Goal: Check status: Check status

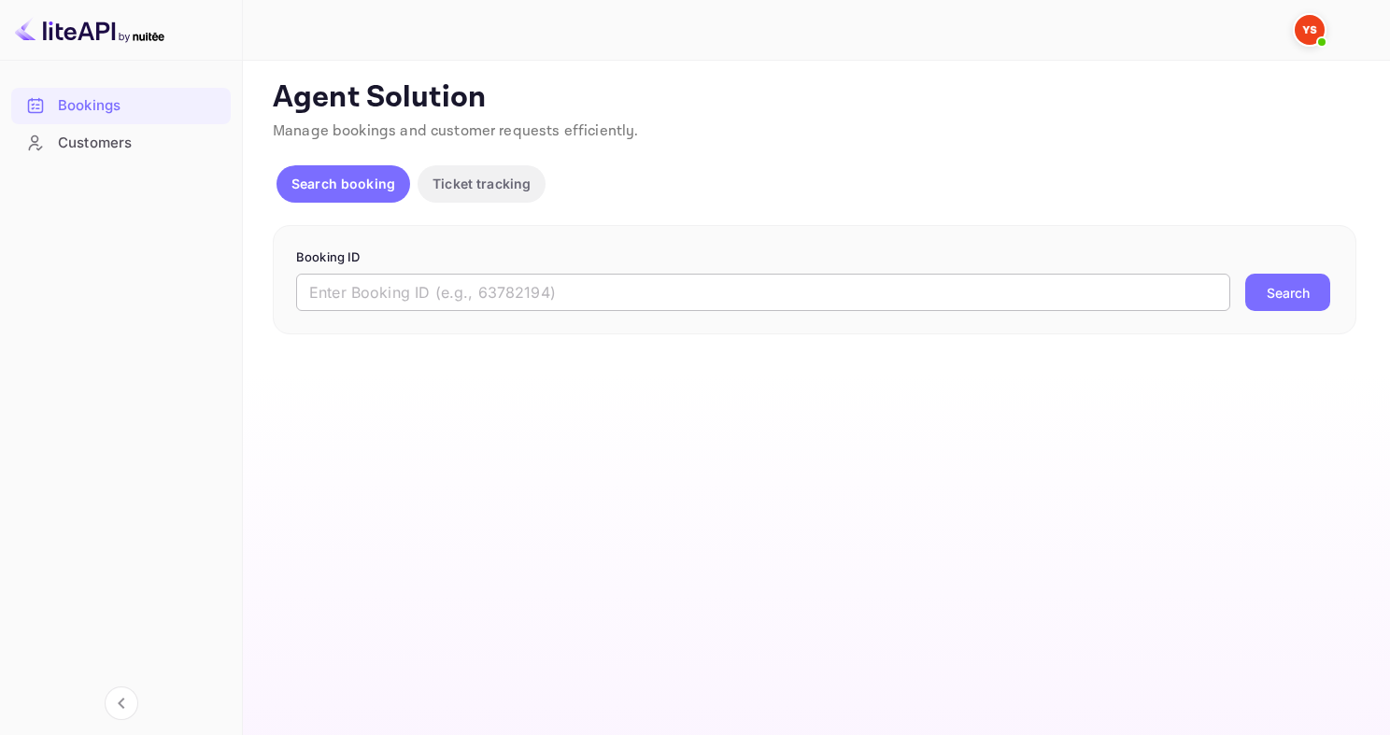
click at [466, 281] on input "text" at bounding box center [763, 292] width 934 height 37
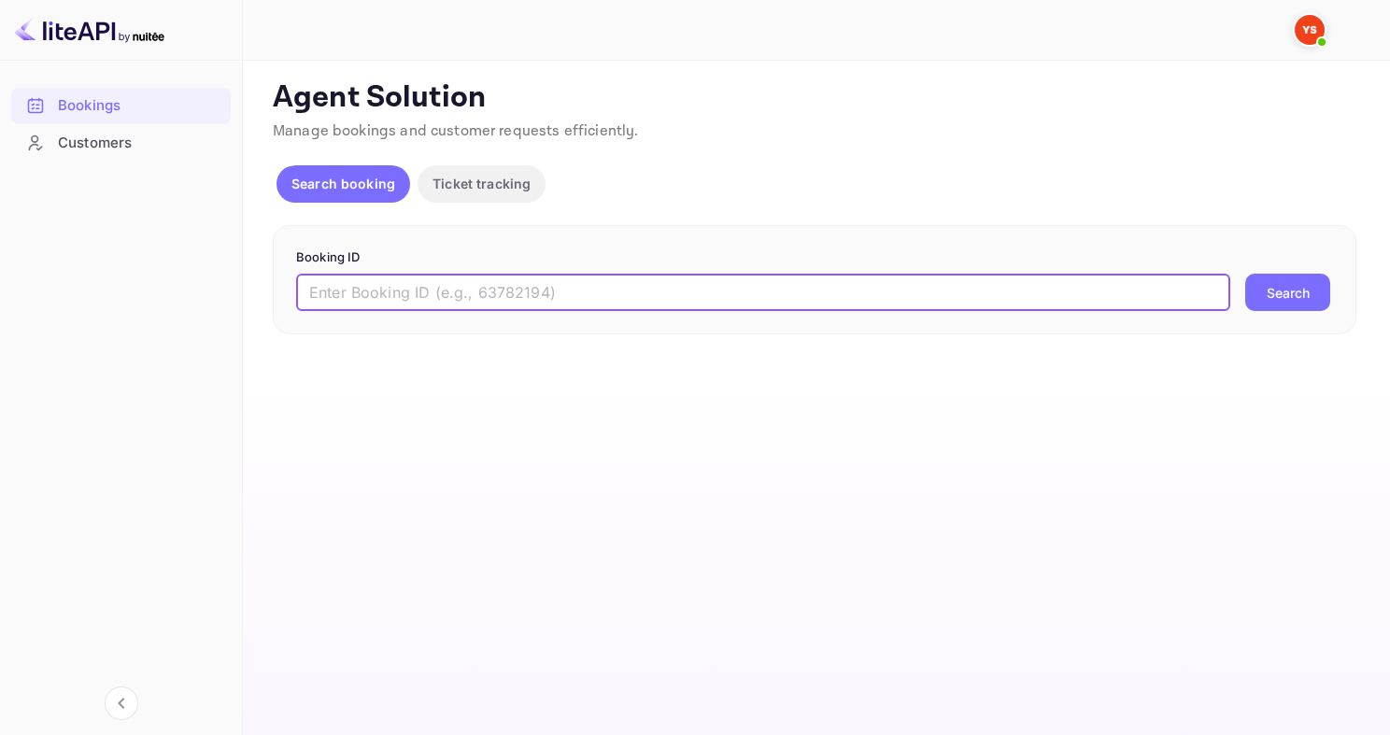
paste input "9613833"
type input "9613833"
click at [1245, 274] on button "Search" at bounding box center [1287, 292] width 85 height 37
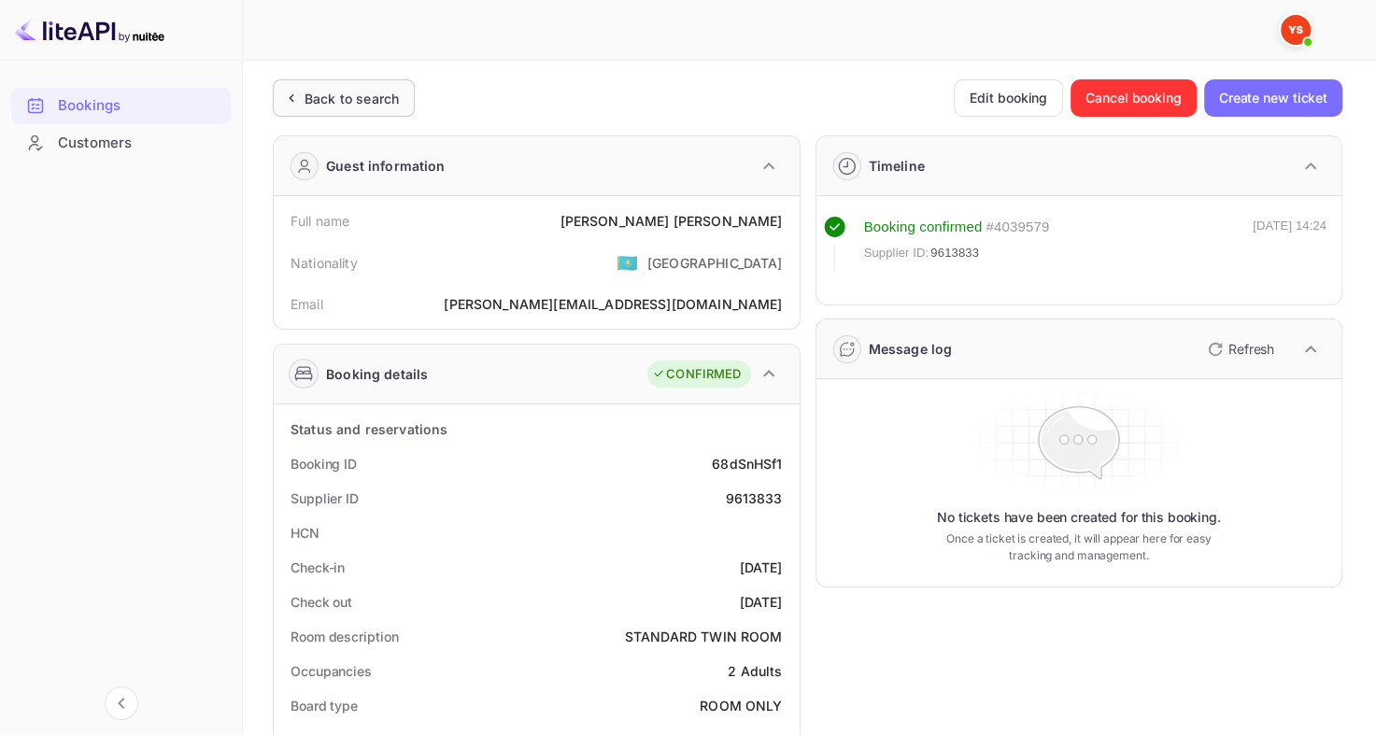
click at [388, 94] on div "Back to search" at bounding box center [352, 99] width 94 height 20
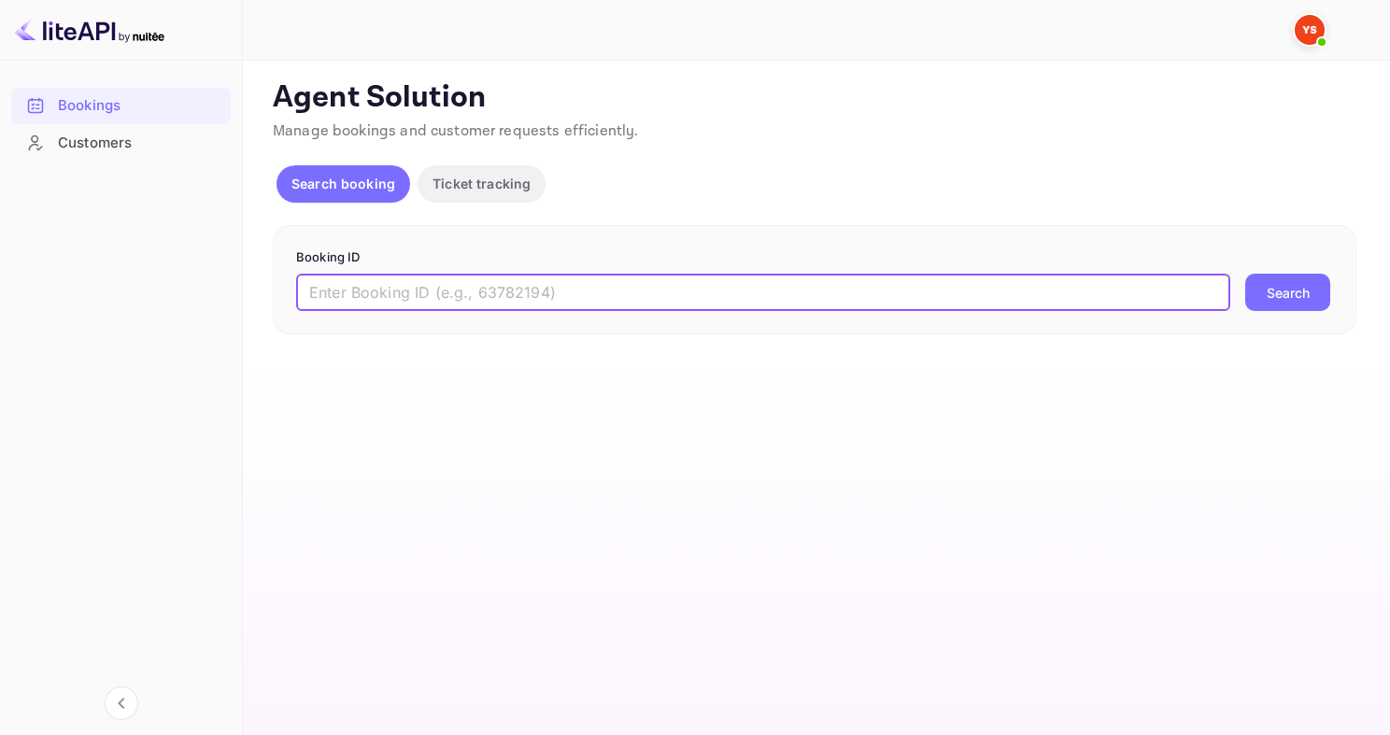
click at [445, 302] on input "text" at bounding box center [763, 292] width 934 height 37
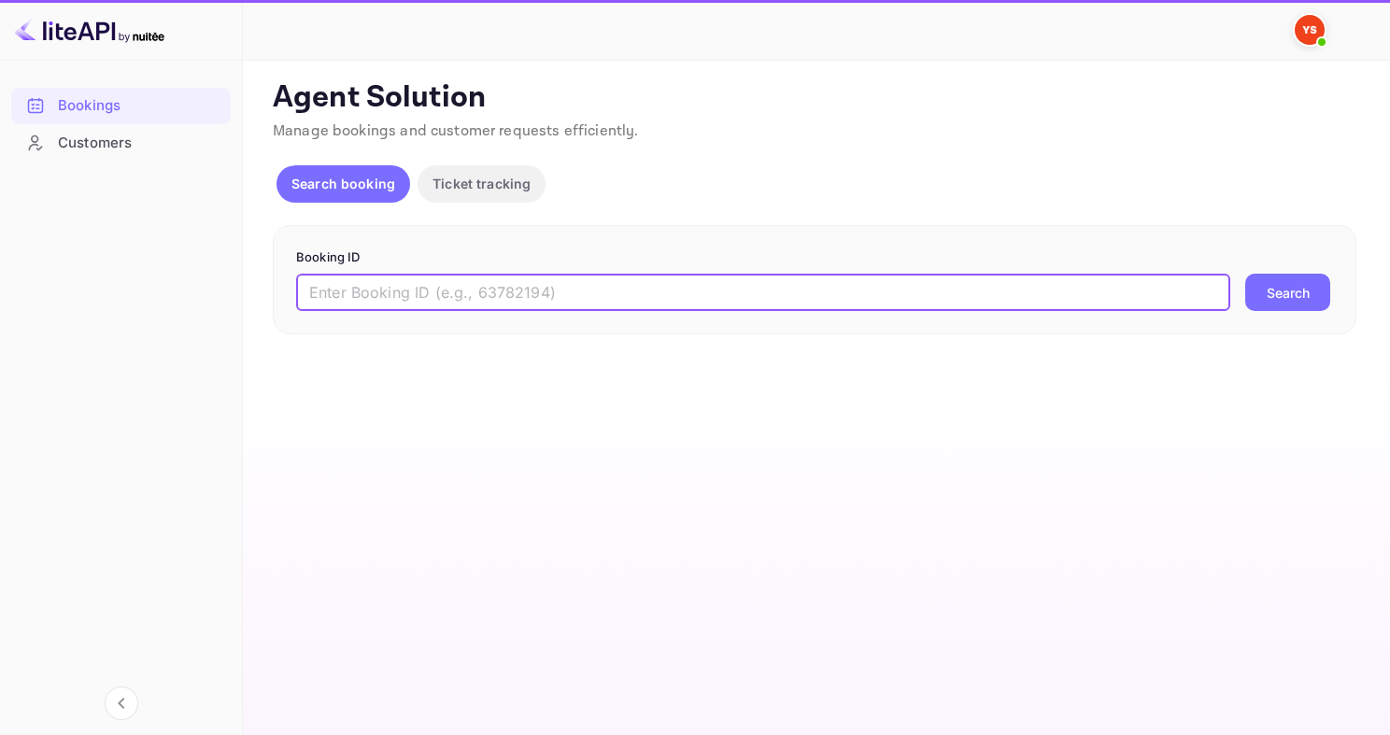
paste input "9693057"
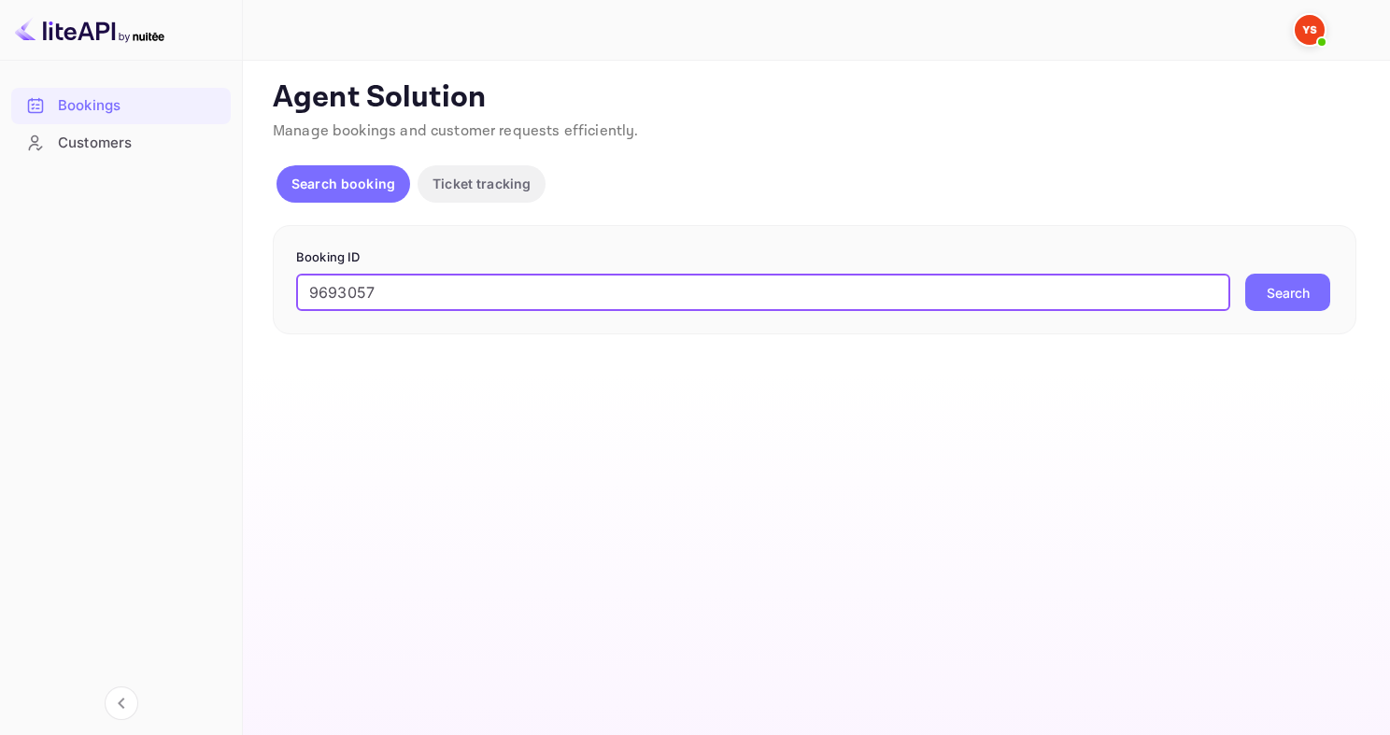
type input "9693057"
click at [1245, 274] on button "Search" at bounding box center [1287, 292] width 85 height 37
